Goal: Transaction & Acquisition: Purchase product/service

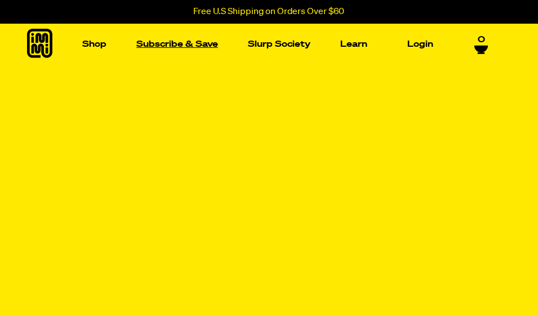
click at [171, 47] on link "Subscribe & Save" at bounding box center [177, 43] width 91 height 17
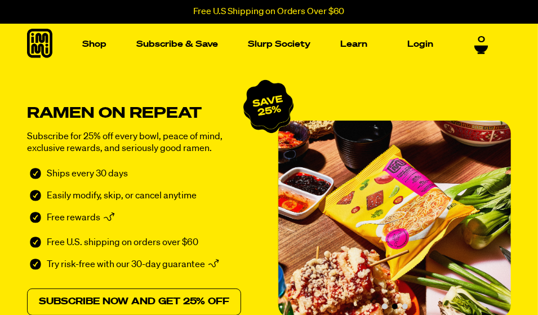
click at [158, 288] on link "Subscribe now and get 25% off" at bounding box center [134, 301] width 214 height 27
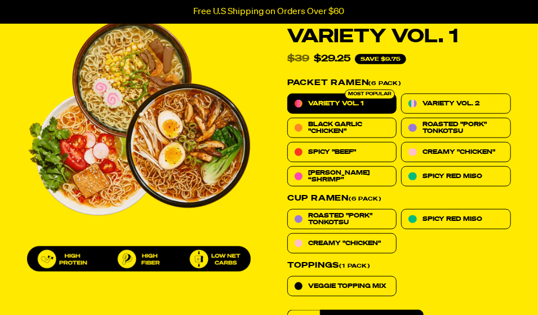
scroll to position [369, 0]
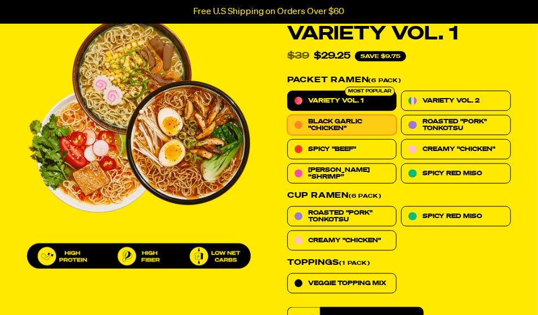
click at [347, 118] on span "Black Garlic "Chicken"" at bounding box center [348, 125] width 81 height 14
click at [288, 115] on input "Black Garlic "Chicken"" at bounding box center [287, 115] width 1 height 1
radio input "true"
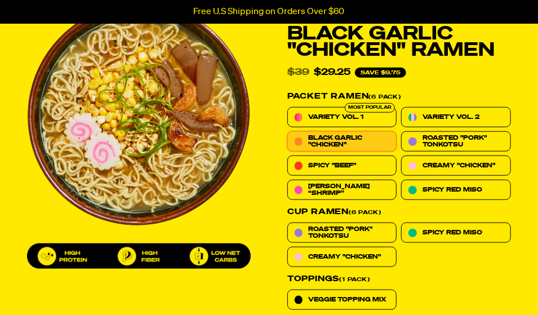
click at [350, 135] on span "Black Garlic "Chicken"" at bounding box center [348, 142] width 81 height 14
click at [288, 131] on input "Black Garlic "Chicken"" at bounding box center [287, 131] width 1 height 1
click at [350, 135] on span "Black Garlic "Chicken"" at bounding box center [348, 142] width 81 height 14
click at [288, 131] on input "Black Garlic "Chicken"" at bounding box center [287, 131] width 1 height 1
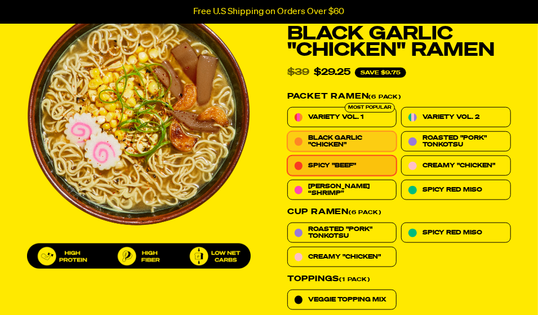
click at [321, 155] on label "Spicy "Beef"" at bounding box center [342, 165] width 110 height 20
click at [288, 155] on input "Spicy "Beef"" at bounding box center [287, 155] width 1 height 1
radio input "true"
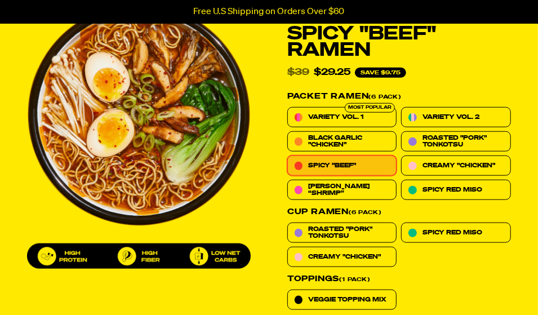
click at [401, 131] on input "Roasted "Pork" Tonkotsu" at bounding box center [401, 131] width 1 height 1
radio input "true"
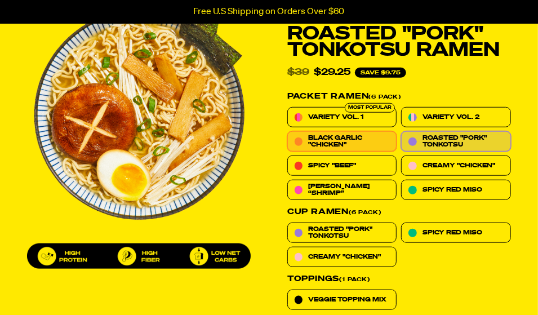
click at [346, 135] on span "Black Garlic "Chicken"" at bounding box center [348, 142] width 81 height 14
click at [288, 131] on input "Black Garlic "Chicken"" at bounding box center [287, 131] width 1 height 1
radio input "true"
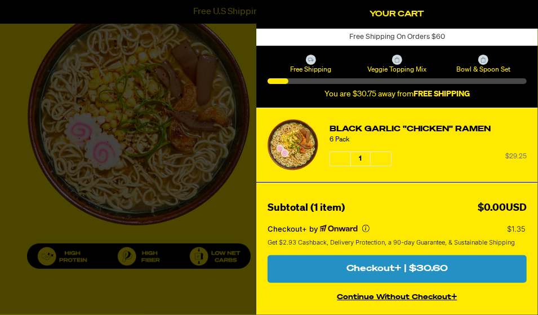
select select "Every 30 Days"
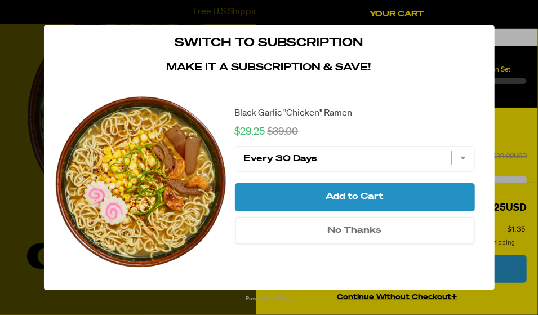
click at [364, 226] on span "No Thanks" at bounding box center [355, 230] width 54 height 9
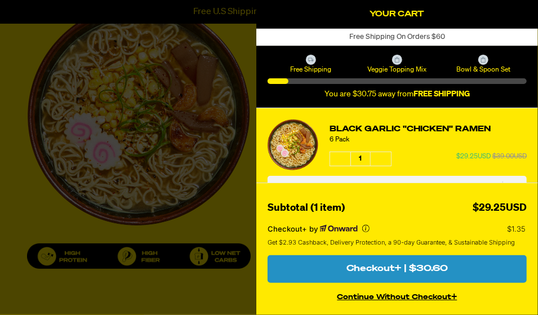
click at [395, 298] on button "continue without Checkout+" at bounding box center [396, 295] width 259 height 16
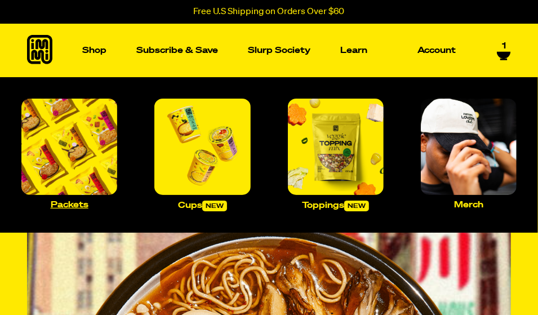
click at [59, 157] on img "Main navigation" at bounding box center [69, 147] width 96 height 96
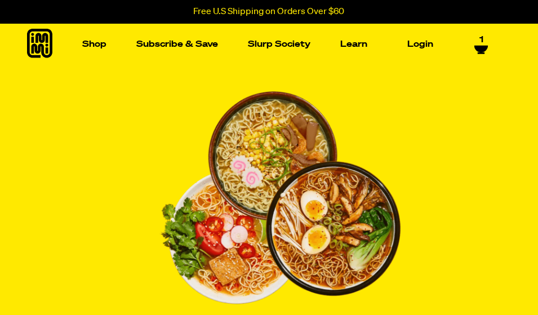
select select "Every 30 Days"
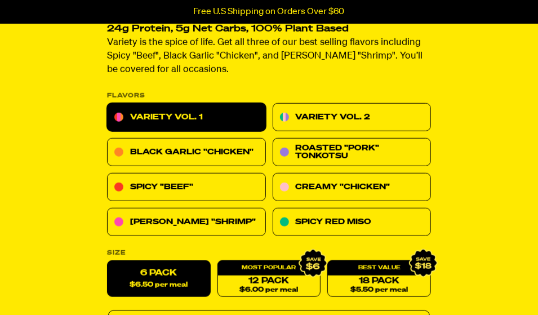
scroll to position [408, 0]
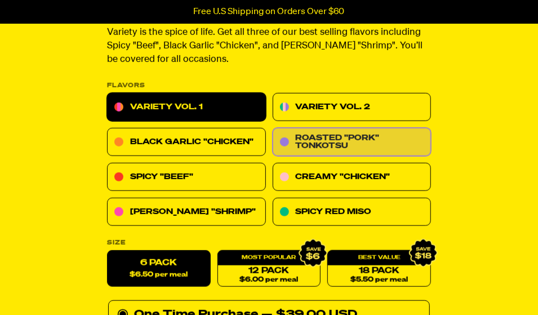
click at [335, 128] on link "Roasted "Pork" Tonkotsu" at bounding box center [351, 142] width 159 height 28
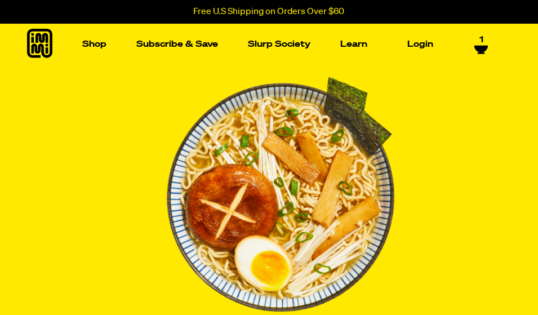
select select "Every 30 Days"
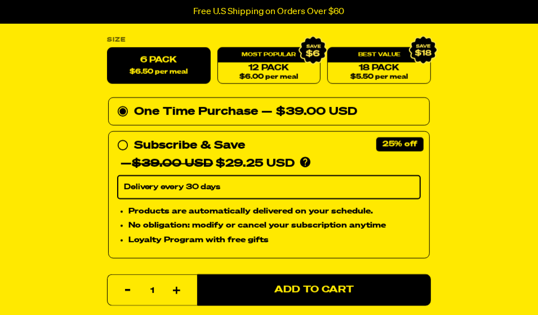
scroll to position [635, 0]
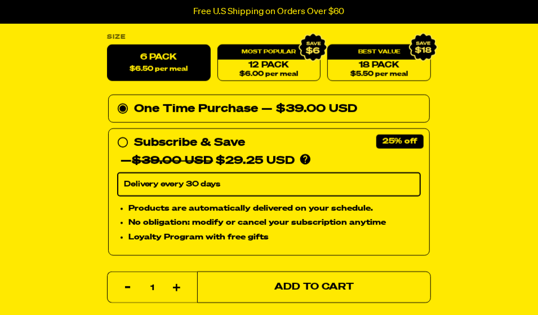
click at [320, 271] on button "Add to Cart" at bounding box center [314, 287] width 234 height 32
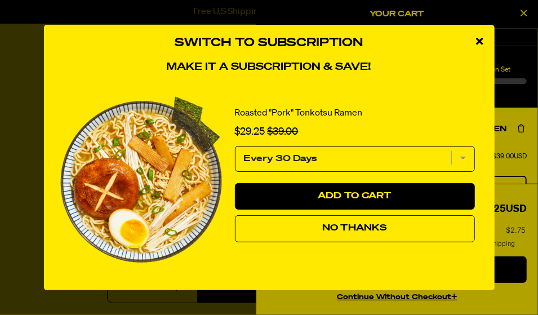
click at [338, 225] on button "No Thanks" at bounding box center [355, 228] width 240 height 27
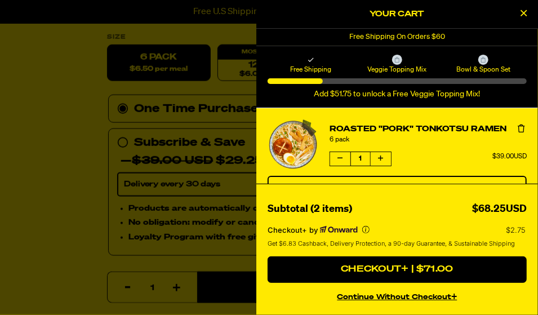
click at [87, 167] on div at bounding box center [269, 157] width 538 height 315
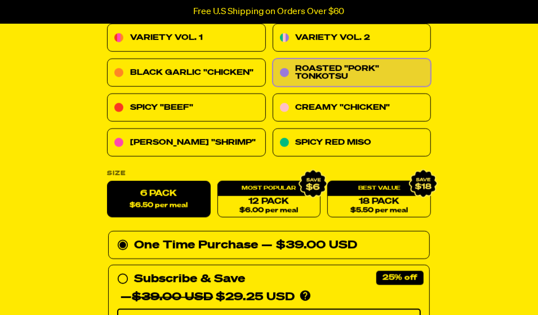
scroll to position [476, 0]
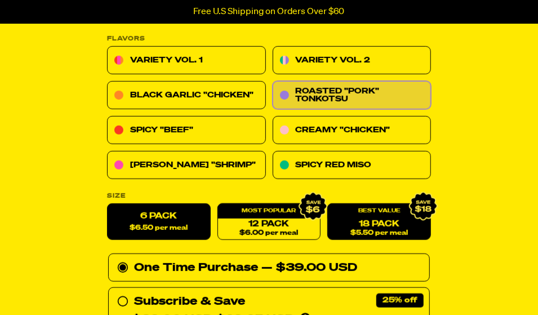
click at [381, 203] on link "18 Pack $5.50 per meal" at bounding box center [379, 221] width 104 height 37
radio input "false"
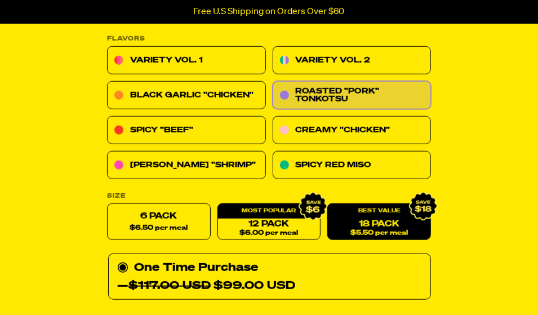
click at [37, 167] on div "Roasted "Pork" Tonkotsu Ramen 81 reviews 23g Protein, 5g Net Carbs, 100% Plant …" at bounding box center [269, 239] width 538 height 1279
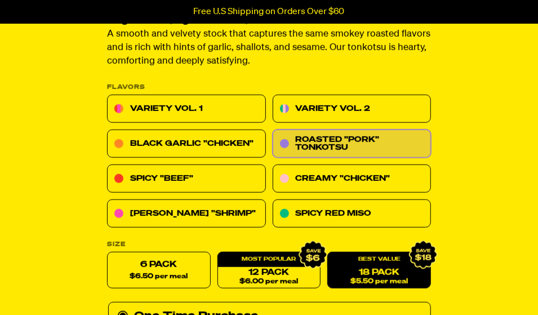
scroll to position [431, 0]
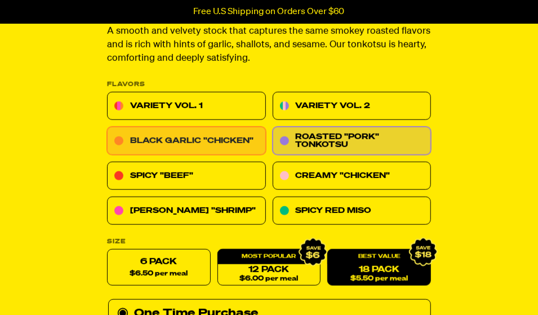
click at [185, 127] on link "Black Garlic "Chicken"" at bounding box center [186, 141] width 159 height 28
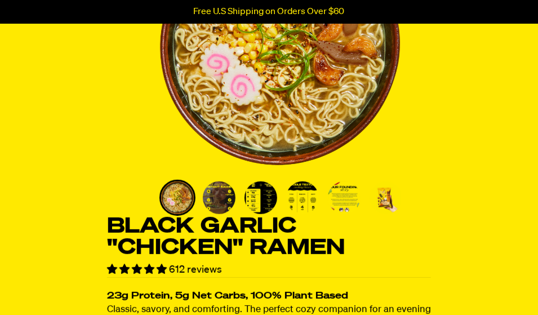
select select "Every 30 Days"
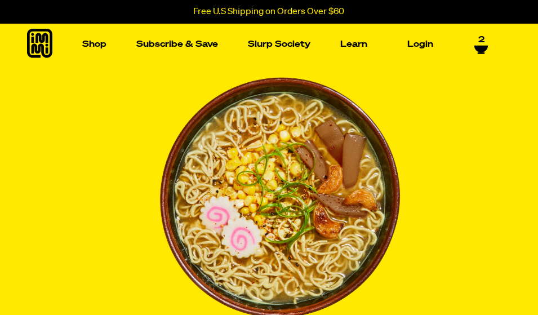
click at [477, 43] on link "2" at bounding box center [481, 41] width 14 height 19
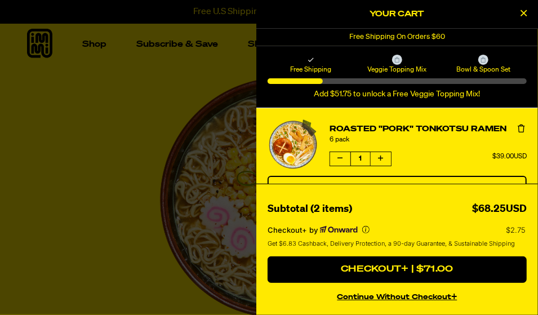
click at [521, 128] on icon "product" at bounding box center [520, 128] width 7 height 8
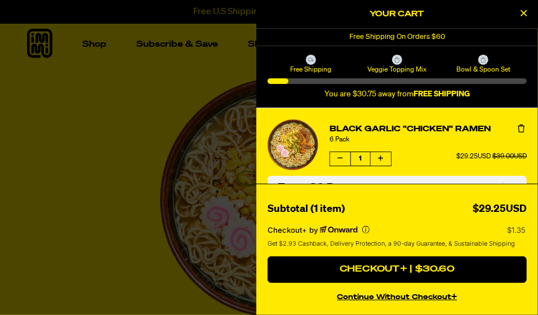
click at [521, 128] on icon "product" at bounding box center [520, 128] width 7 height 8
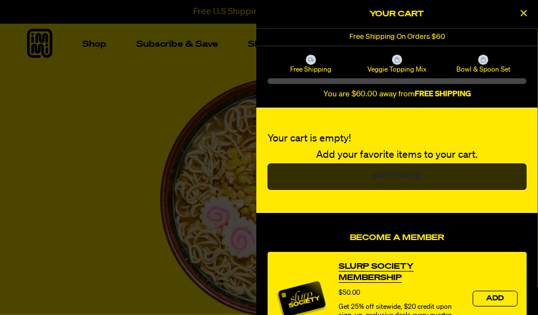
click at [387, 167] on link "Shop Now" at bounding box center [396, 176] width 259 height 27
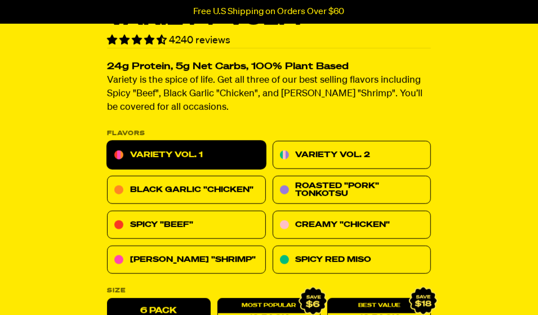
scroll to position [362, 0]
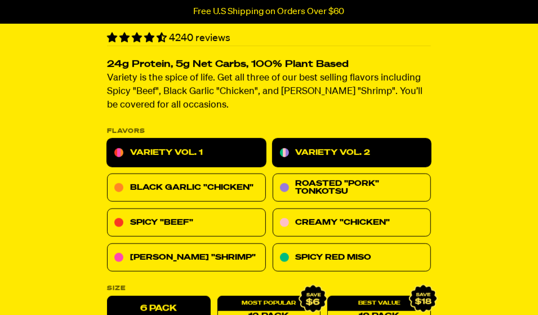
click at [293, 138] on link "Variety Vol. 2" at bounding box center [351, 152] width 159 height 28
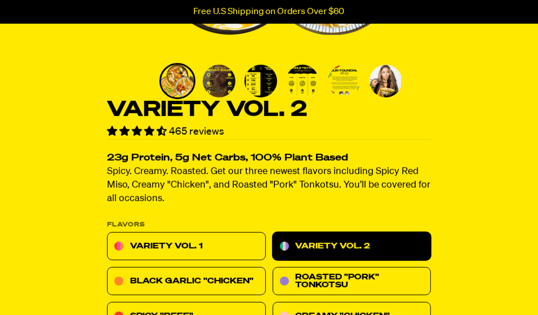
scroll to position [272, 0]
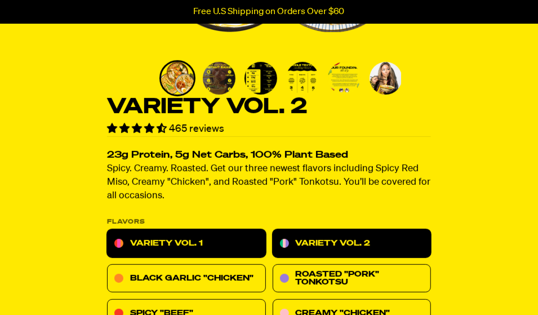
click at [182, 229] on link "Variety Vol. 1" at bounding box center [186, 243] width 159 height 28
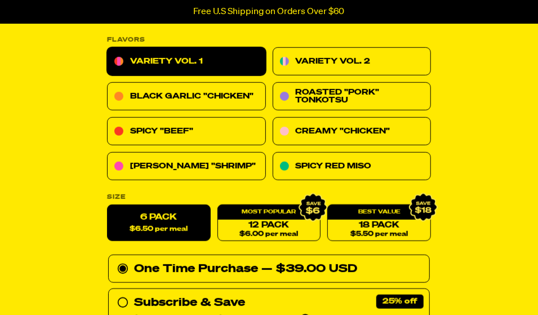
scroll to position [476, 0]
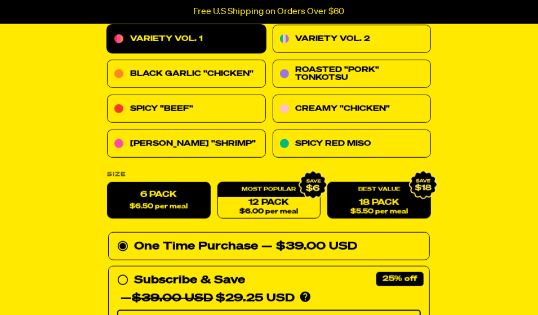
click at [399, 208] on span "$5.50 per meal" at bounding box center [378, 211] width 57 height 7
radio input "false"
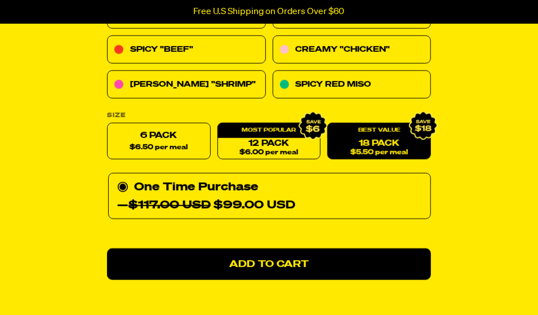
scroll to position [544, 0]
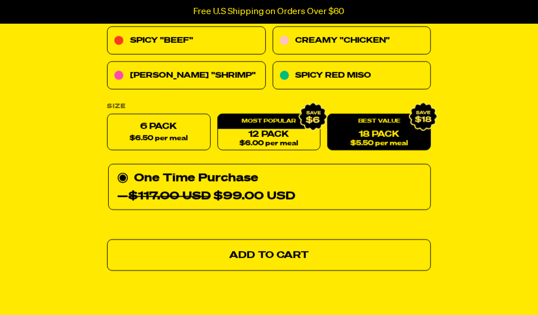
click at [271, 250] on span "Add to Cart" at bounding box center [268, 255] width 79 height 10
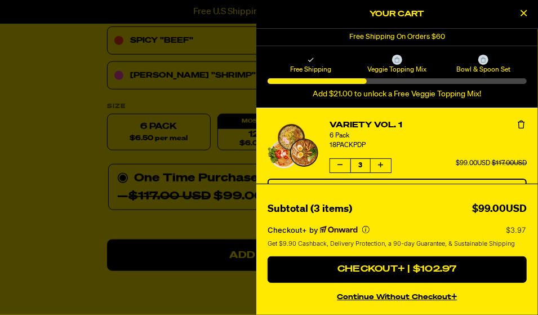
click at [468, 119] on link "Variety Vol. 1" at bounding box center [427, 125] width 197 height 12
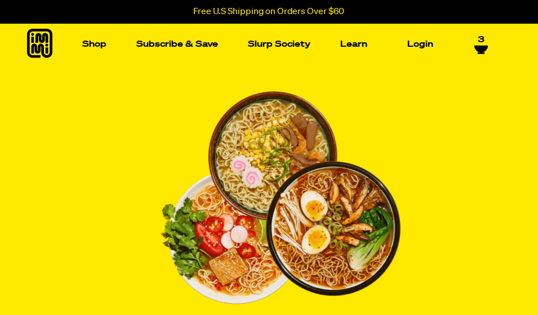
click at [484, 47] on icon at bounding box center [481, 48] width 14 height 7
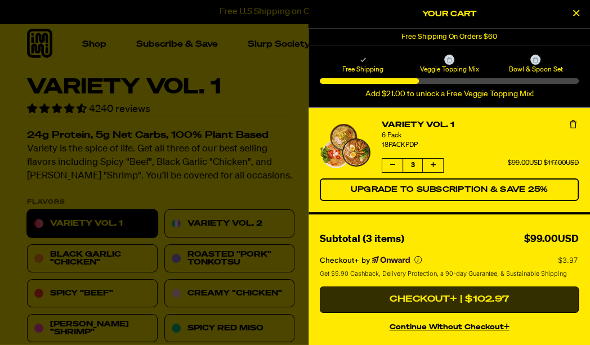
click at [438, 301] on button "Checkout+ | $102.97" at bounding box center [449, 300] width 259 height 27
